Goal: Check status: Check status

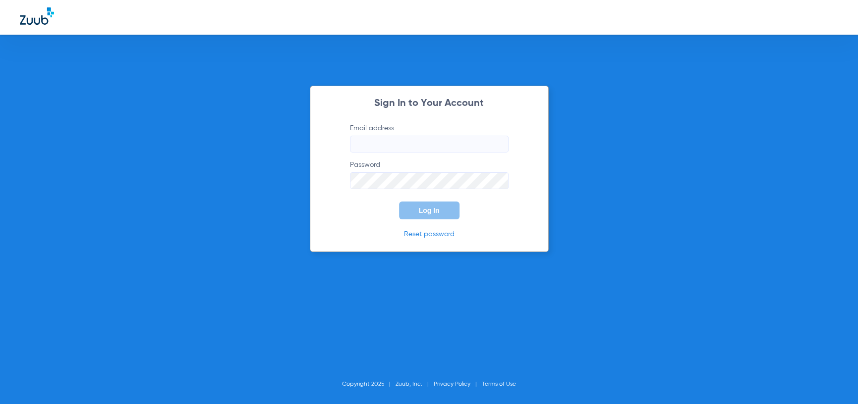
type input "[EMAIL_ADDRESS][DOMAIN_NAME]"
click at [394, 147] on input "[EMAIL_ADDRESS][DOMAIN_NAME]" at bounding box center [429, 144] width 159 height 17
click at [387, 208] on form "Email address [EMAIL_ADDRESS][DOMAIN_NAME] Password Log In" at bounding box center [429, 171] width 188 height 96
click at [416, 211] on button "Log In" at bounding box center [429, 211] width 60 height 18
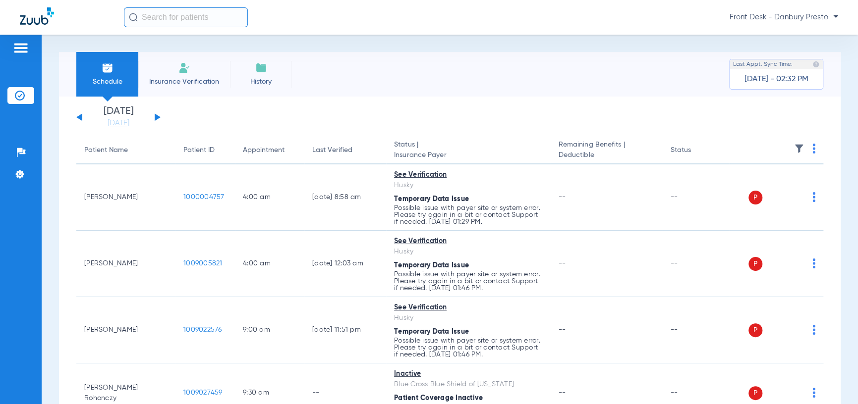
click at [175, 21] on input "text" at bounding box center [186, 17] width 124 height 20
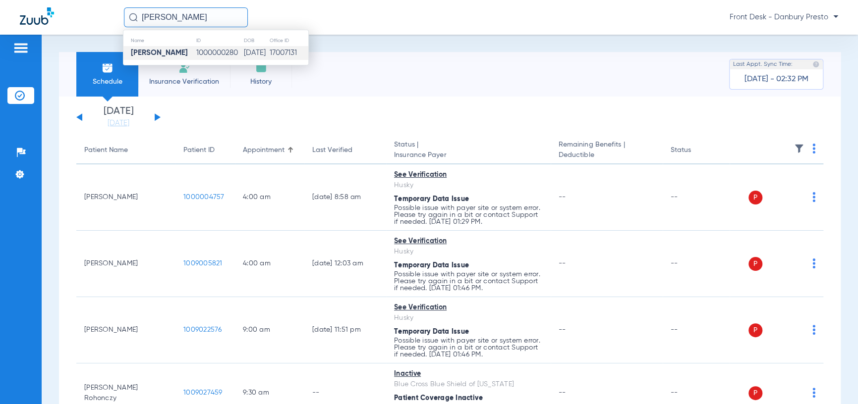
type input "[PERSON_NAME]"
click at [165, 58] on td "[PERSON_NAME]" at bounding box center [159, 53] width 72 height 14
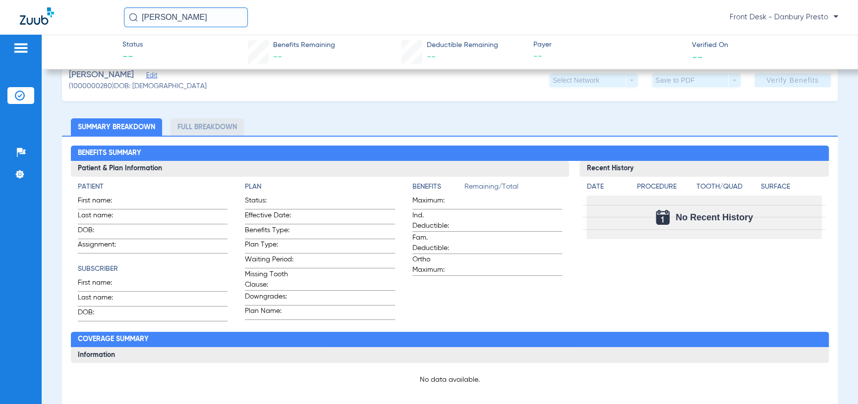
scroll to position [196, 0]
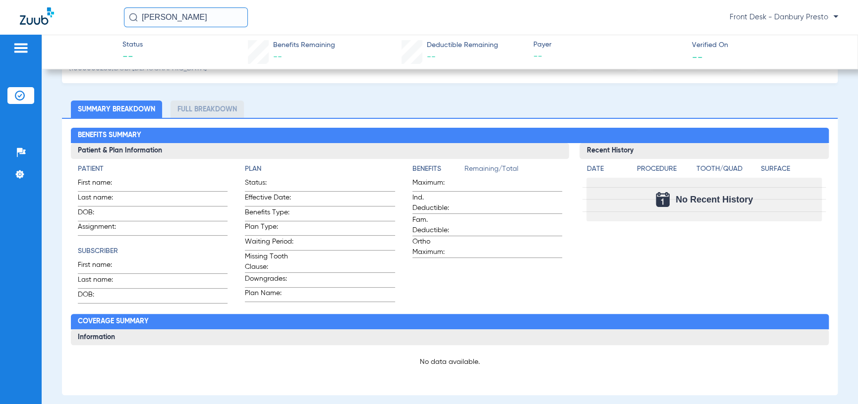
click at [231, 111] on li "Full Breakdown" at bounding box center [206, 109] width 73 height 17
click at [203, 106] on li "Full Breakdown" at bounding box center [206, 109] width 73 height 17
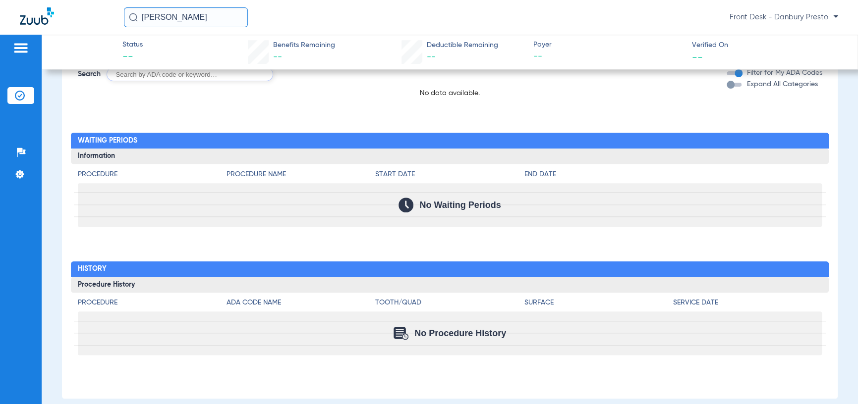
scroll to position [593, 0]
